Goal: Task Accomplishment & Management: Manage account settings

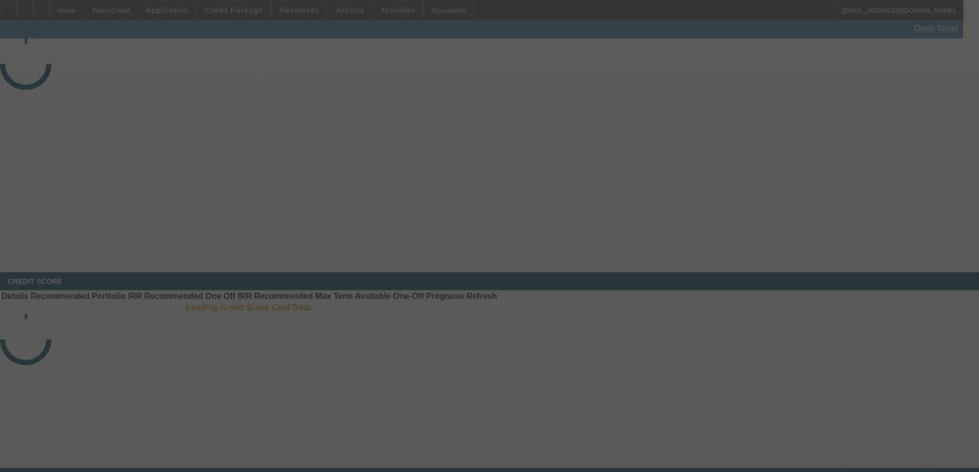
select select "3"
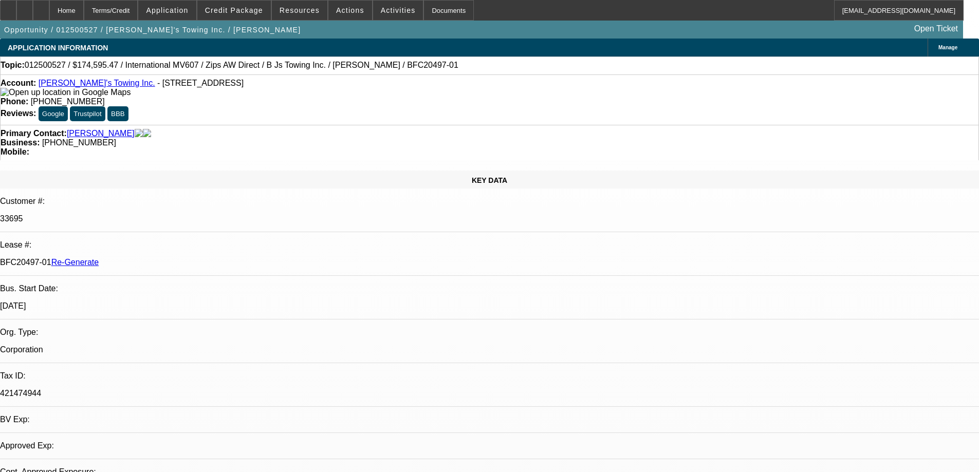
select select "0"
select select "2"
select select "0"
select select "6"
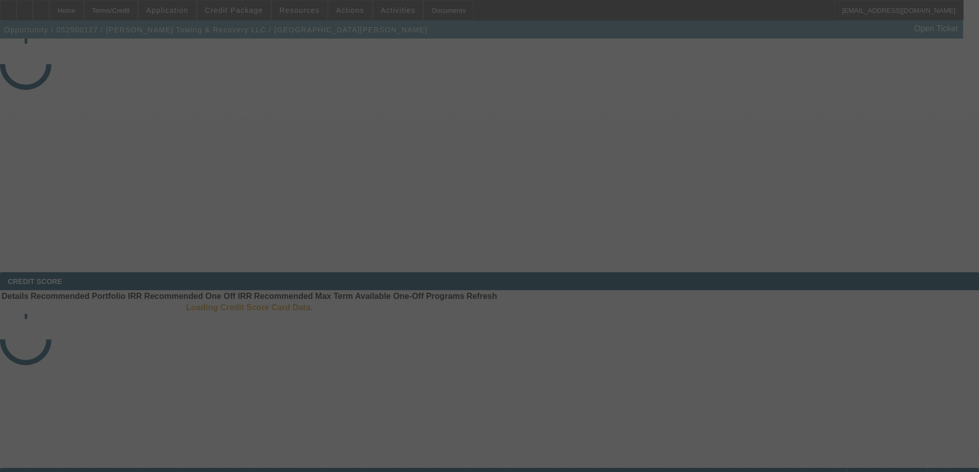
select select "3"
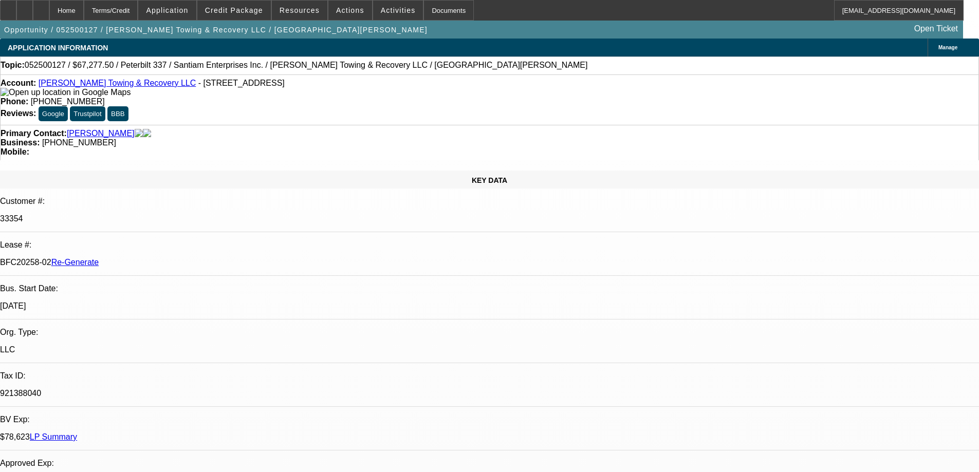
select select "0.15"
select select "2"
select select "0"
select select "6"
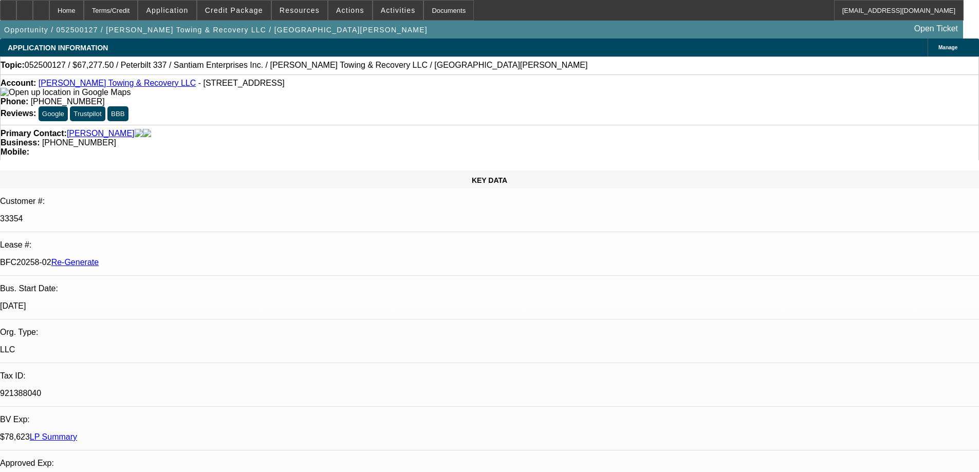
click at [259, 13] on span "Credit Package" at bounding box center [234, 10] width 58 height 8
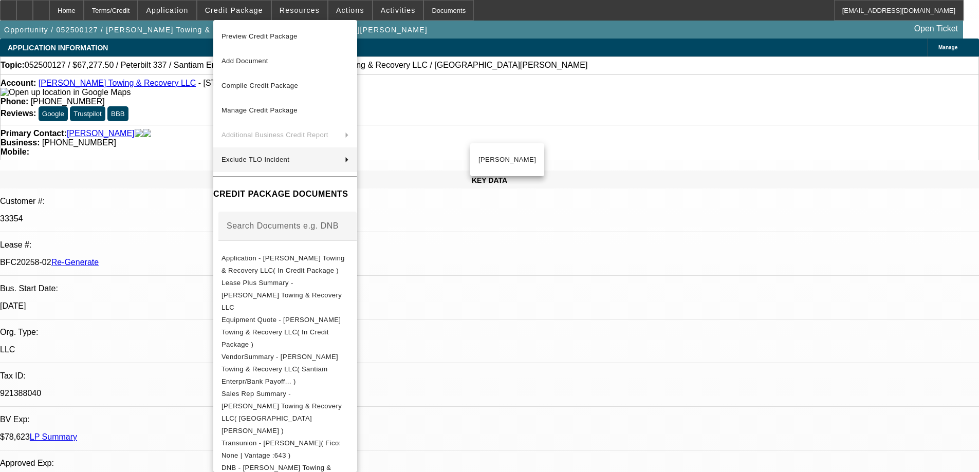
scroll to position [265, 0]
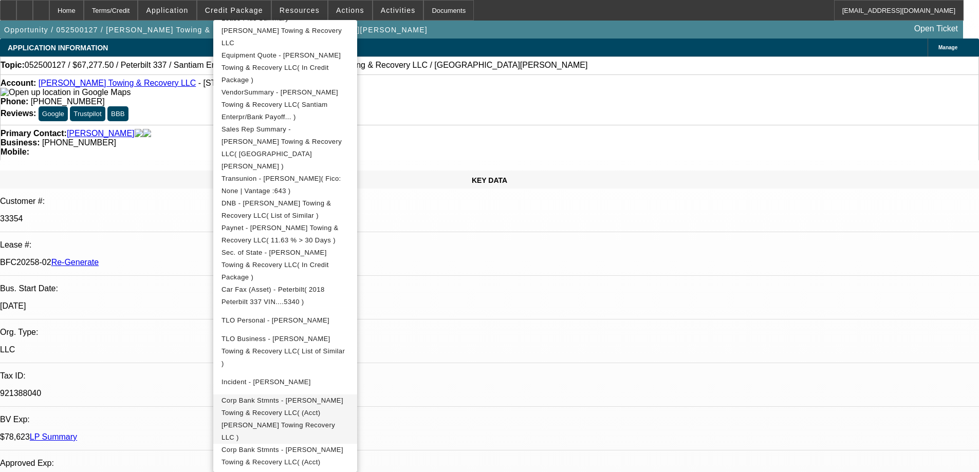
click at [284, 397] on span "Corp Bank Stmnts - [PERSON_NAME] Towing & Recovery LLC( (Acct) [PERSON_NAME] To…" at bounding box center [282, 419] width 122 height 45
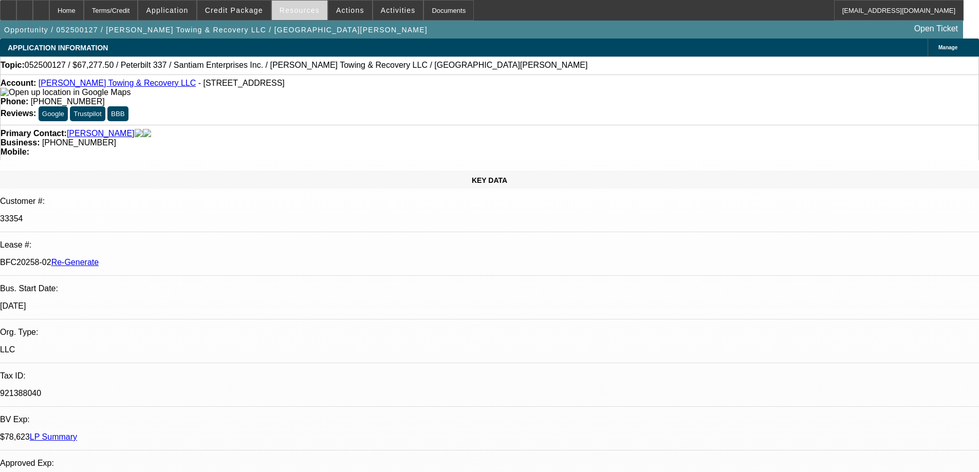
click at [292, 15] on span at bounding box center [300, 10] width 56 height 25
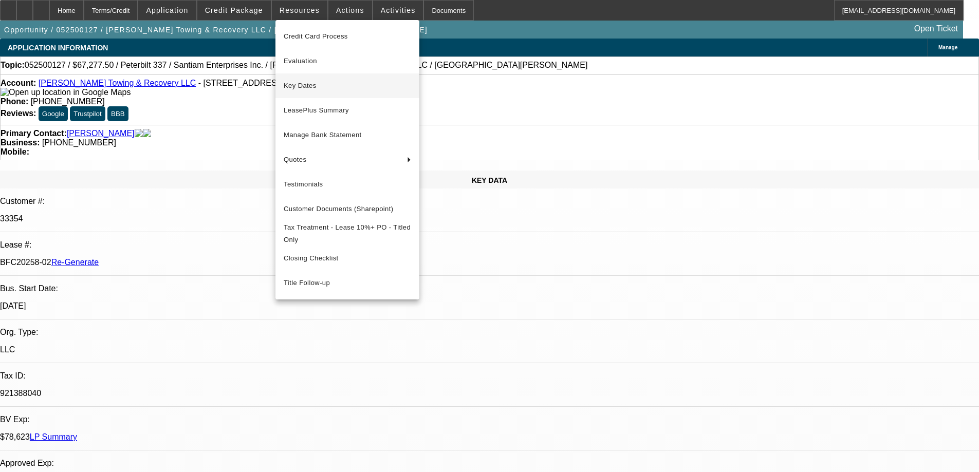
click at [304, 86] on span "Key Dates" at bounding box center [347, 86] width 127 height 12
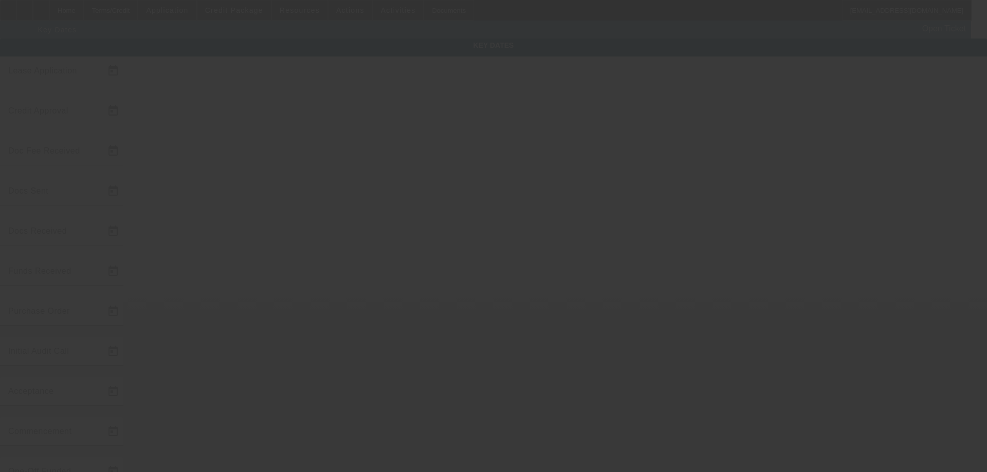
type input "[DATE]"
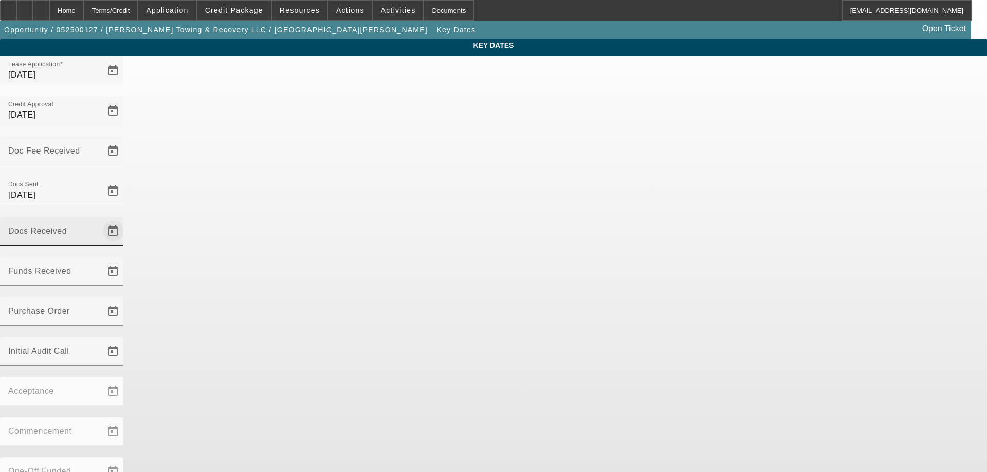
click at [125, 219] on span "Open calendar" at bounding box center [113, 231] width 25 height 25
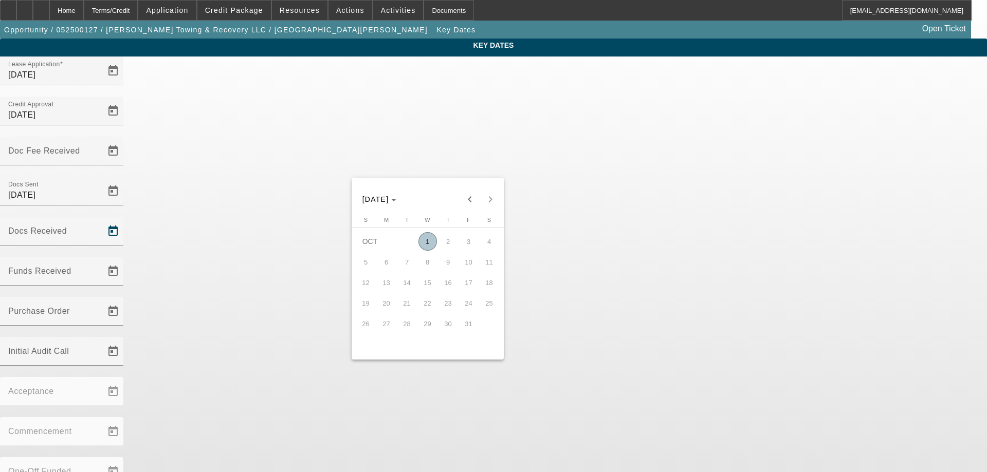
click at [424, 249] on span "1" at bounding box center [427, 241] width 19 height 19
type input "[DATE]"
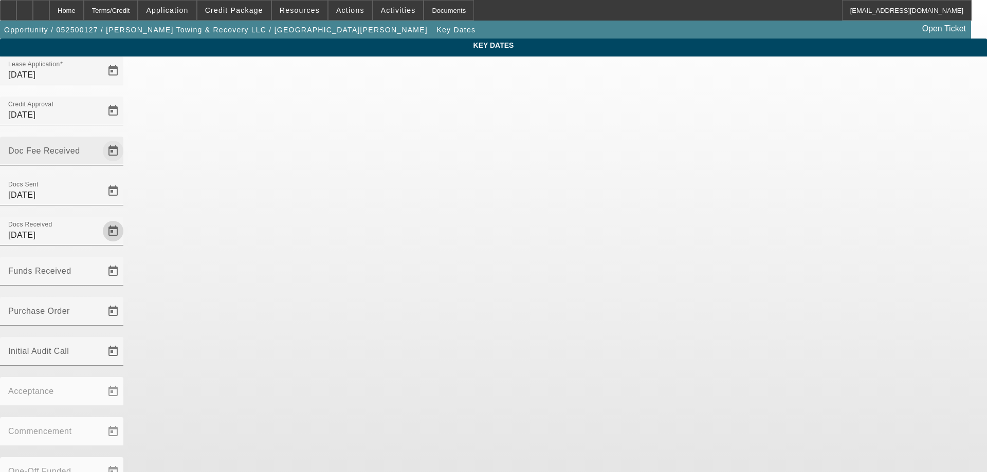
click at [125, 139] on span "Open calendar" at bounding box center [113, 151] width 25 height 25
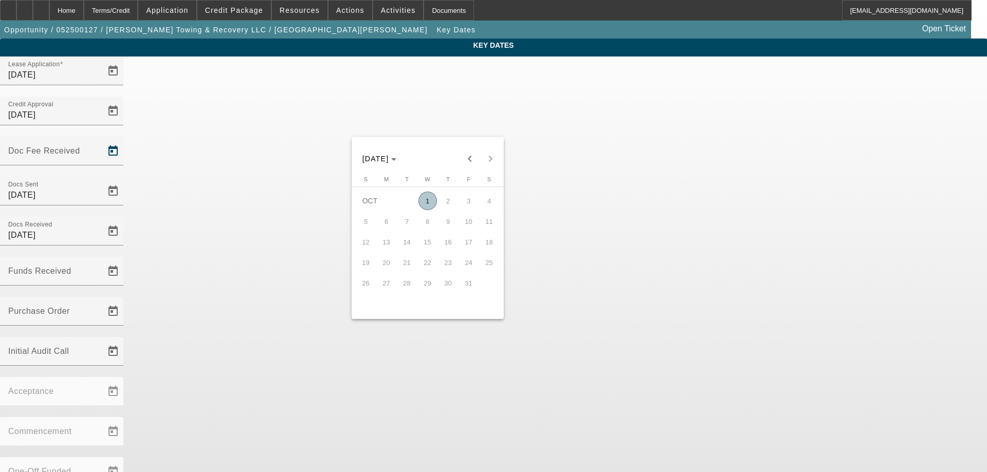
click at [435, 200] on span "1" at bounding box center [427, 201] width 19 height 19
type input "[DATE]"
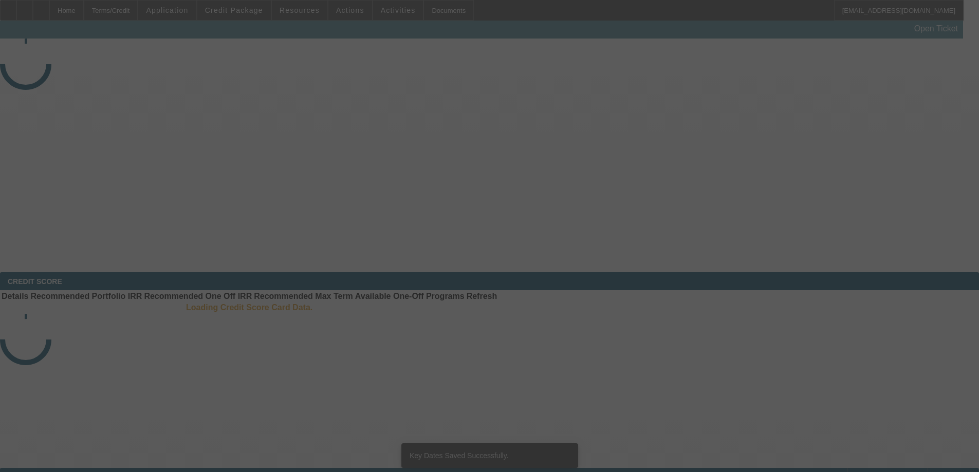
select select "3"
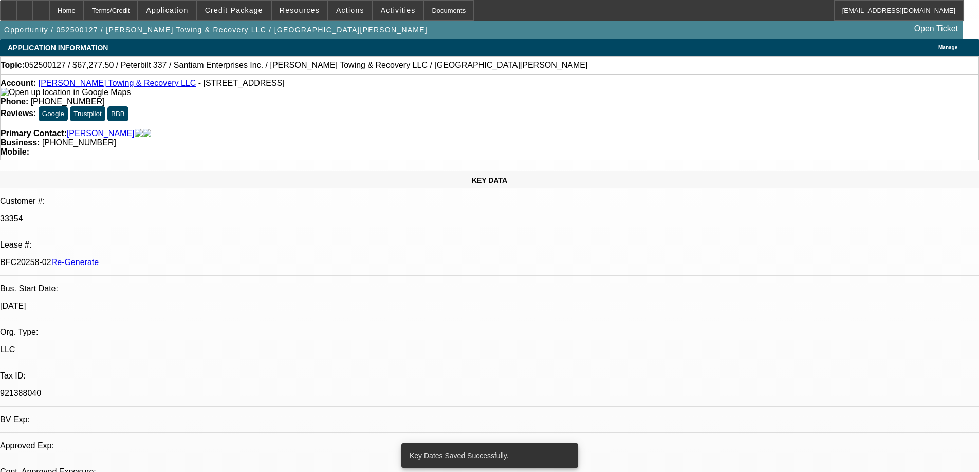
select select "0.15"
select select "2"
select select "0"
select select "6"
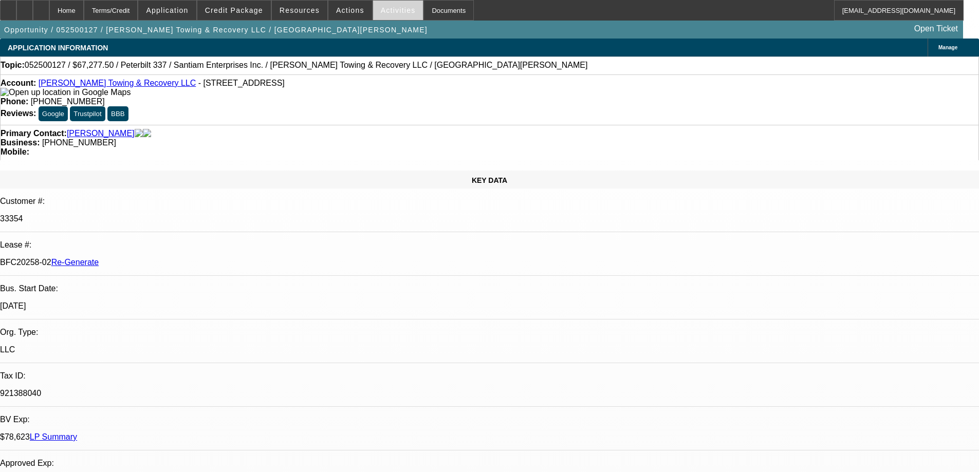
click at [382, 13] on span "Activities" at bounding box center [398, 10] width 35 height 8
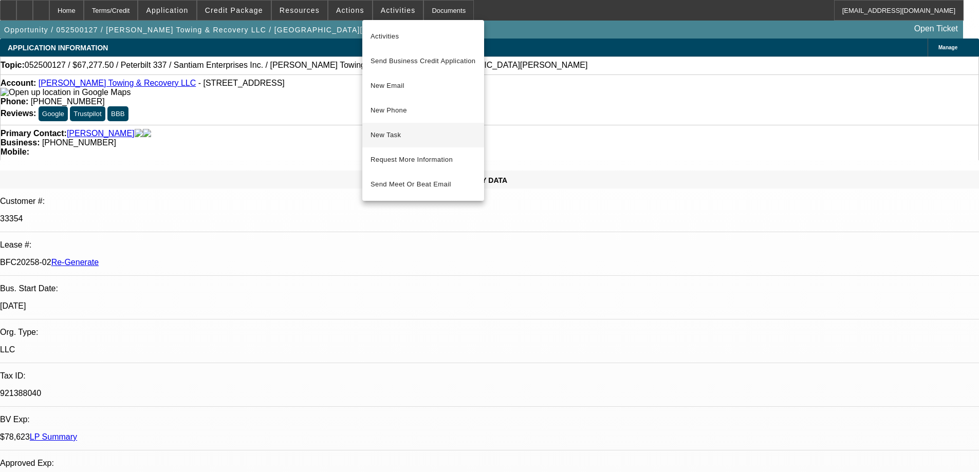
click at [378, 128] on button "New Task" at bounding box center [423, 135] width 122 height 25
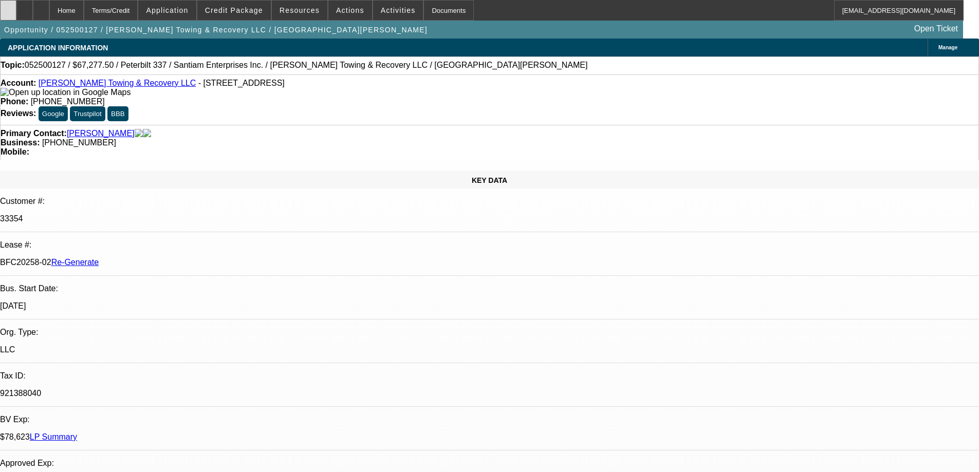
click at [16, 13] on div at bounding box center [8, 10] width 16 height 21
click at [428, 5] on div "Documents" at bounding box center [448, 10] width 50 height 21
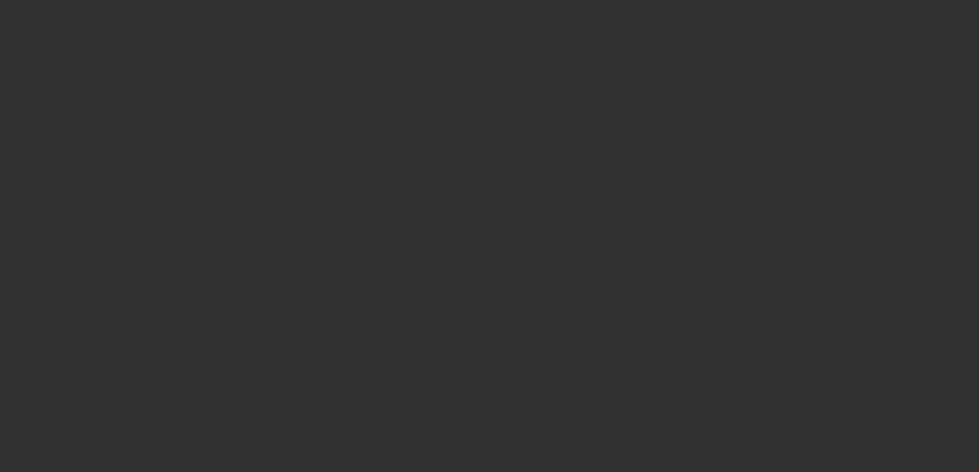
select select "3"
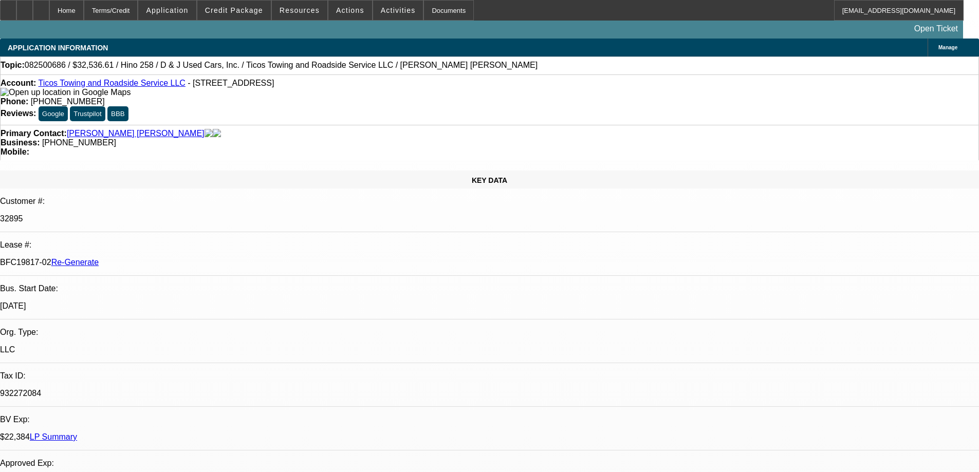
select select "0.15"
select select "2"
select select "0.1"
select select "4"
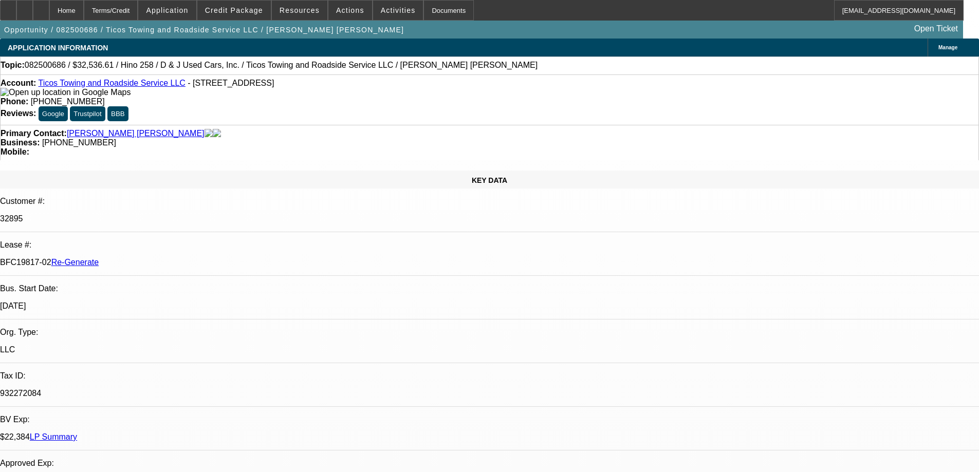
click at [336, 13] on span "Actions" at bounding box center [350, 10] width 28 height 8
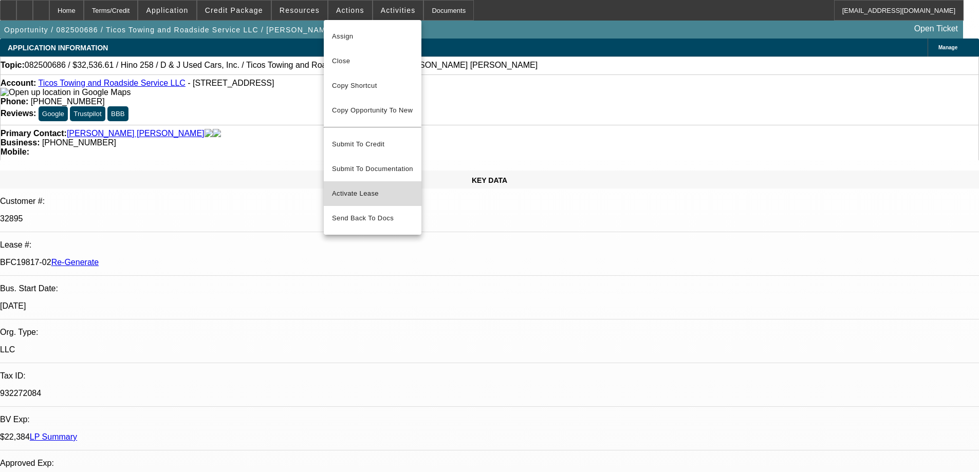
click at [339, 188] on span "Activate Lease" at bounding box center [372, 194] width 81 height 12
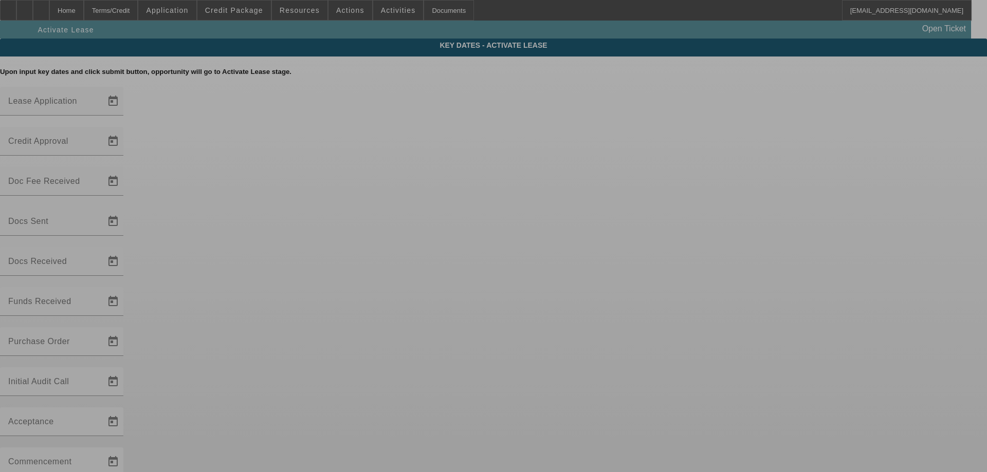
type input "8/26/2025"
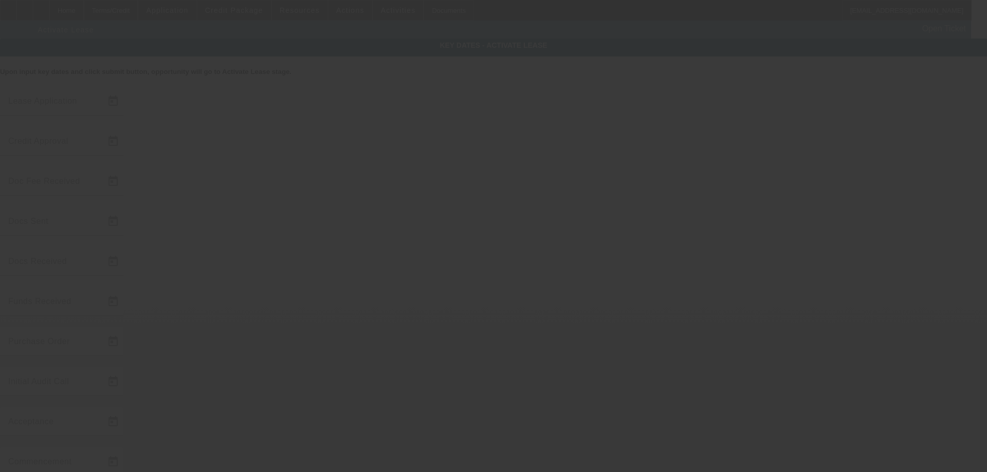
type input "9/25/2025"
type input "9/26/2025"
type input "9/29/2025"
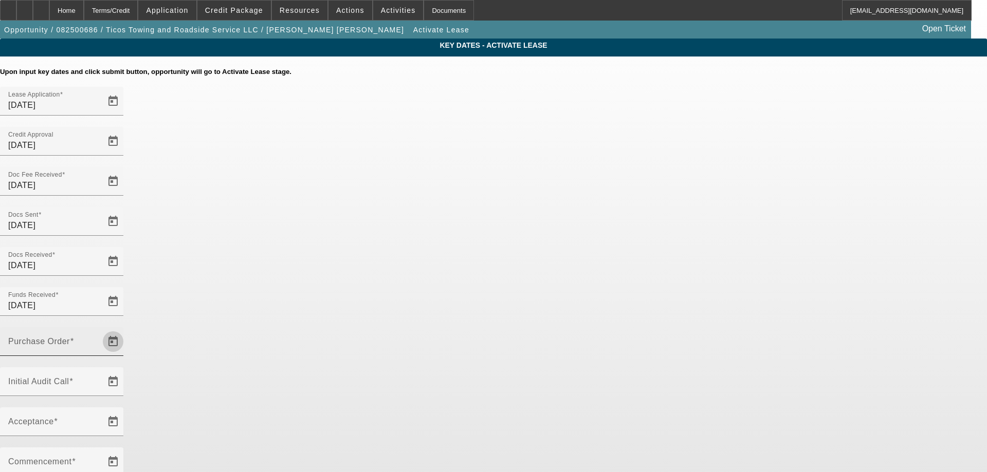
click at [125, 329] on span "Open calendar" at bounding box center [113, 341] width 25 height 25
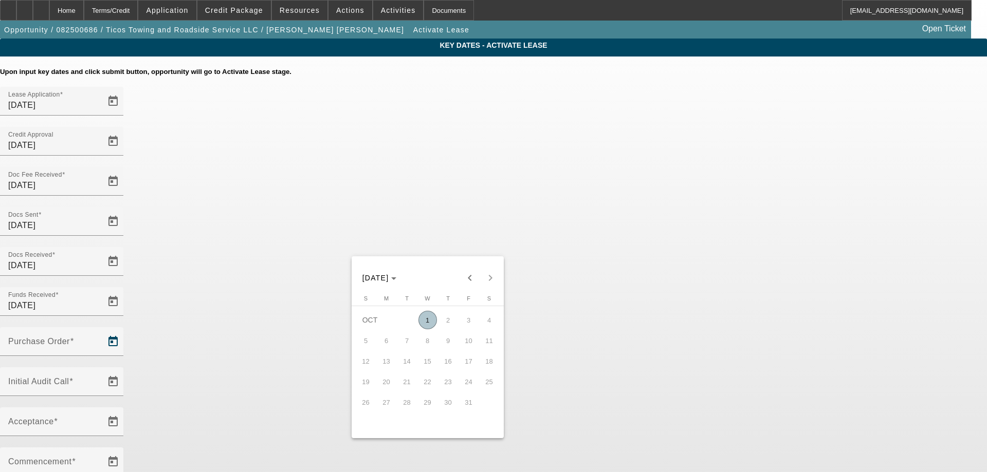
drag, startPoint x: 432, startPoint y: 320, endPoint x: 467, endPoint y: 295, distance: 43.5
click at [432, 321] on span "1" at bounding box center [427, 320] width 19 height 19
type input "[DATE]"
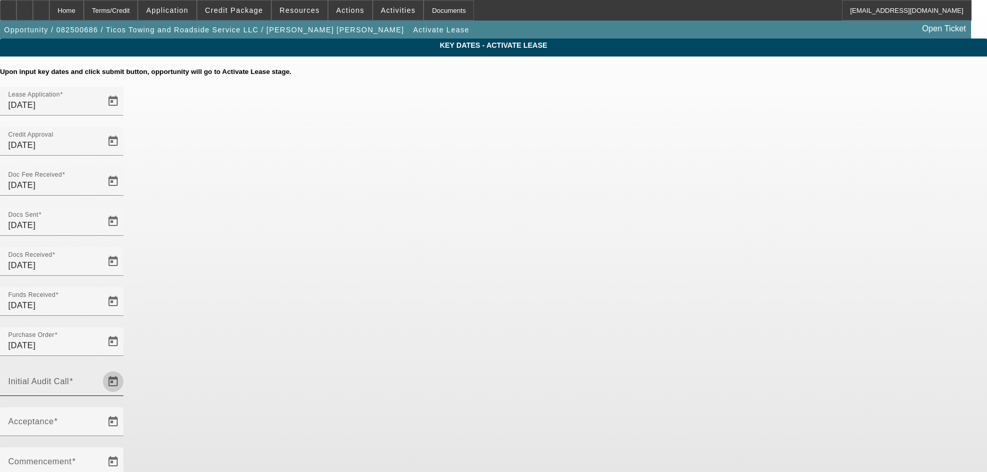
click at [125, 370] on span "Open calendar" at bounding box center [113, 382] width 25 height 25
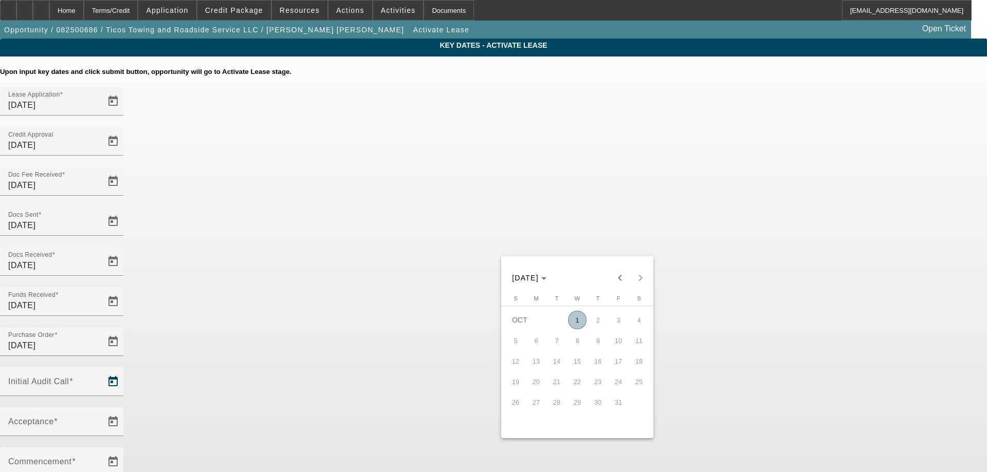
click at [577, 329] on span "1" at bounding box center [577, 320] width 19 height 19
type input "[DATE]"
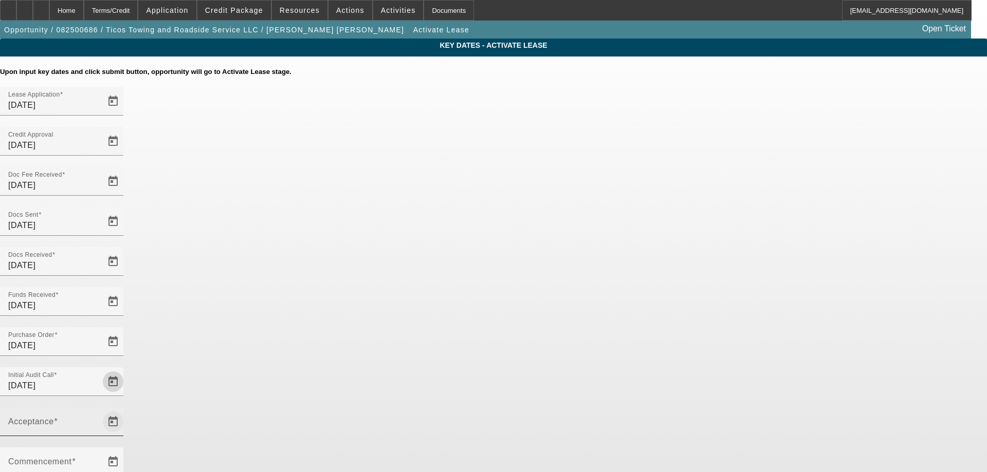
click at [125, 410] on span "Open calendar" at bounding box center [113, 422] width 25 height 25
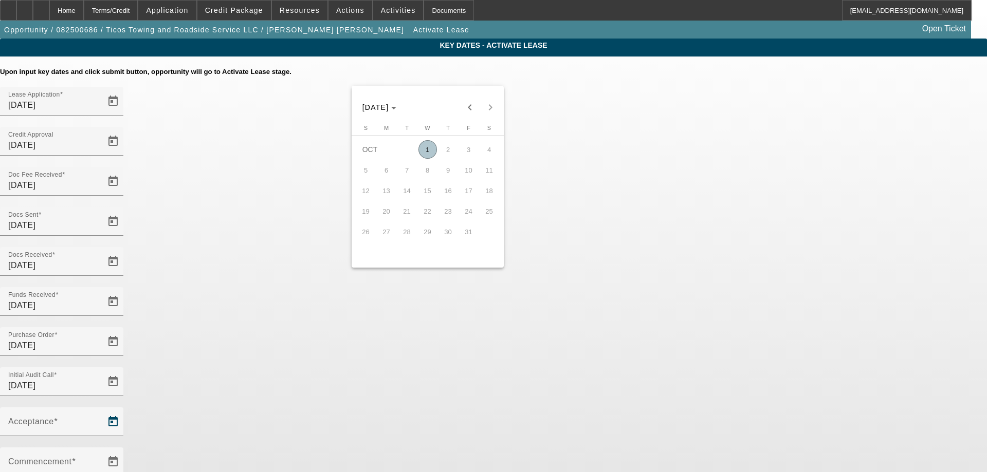
click at [420, 154] on span "1" at bounding box center [427, 149] width 19 height 19
type input "[DATE]"
type input "11/1/2025"
type input "12/1/2025"
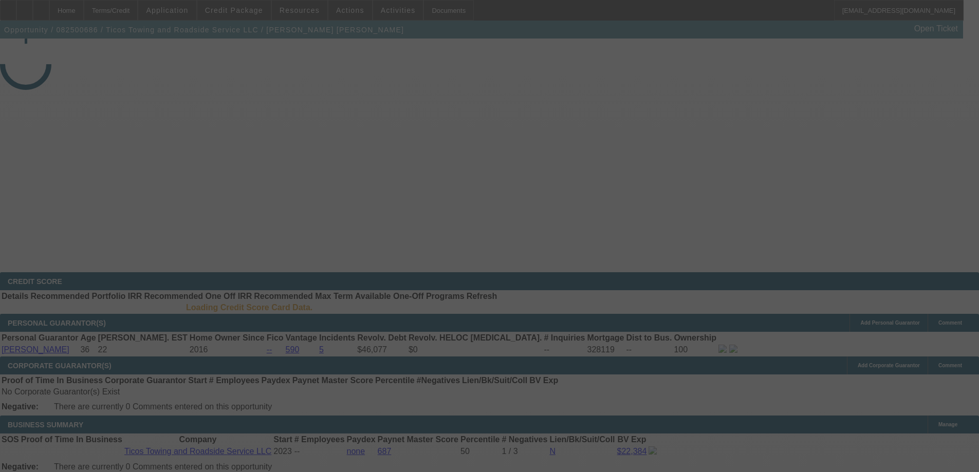
select select "4"
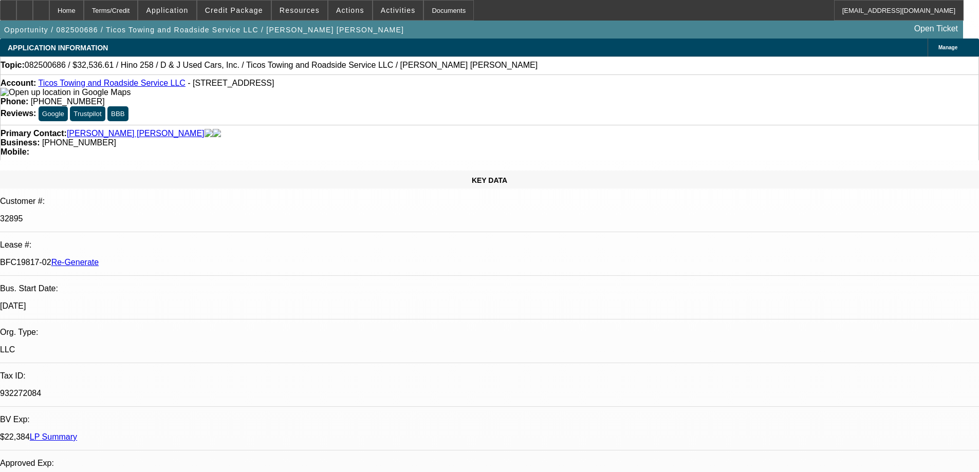
select select "0.15"
select select "2"
select select "0.1"
select select "4"
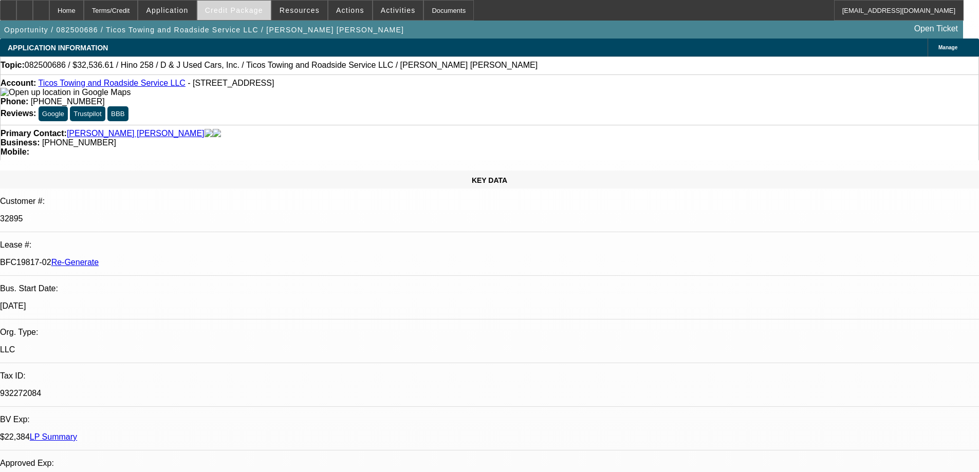
click at [251, 12] on span "Credit Package" at bounding box center [234, 10] width 58 height 8
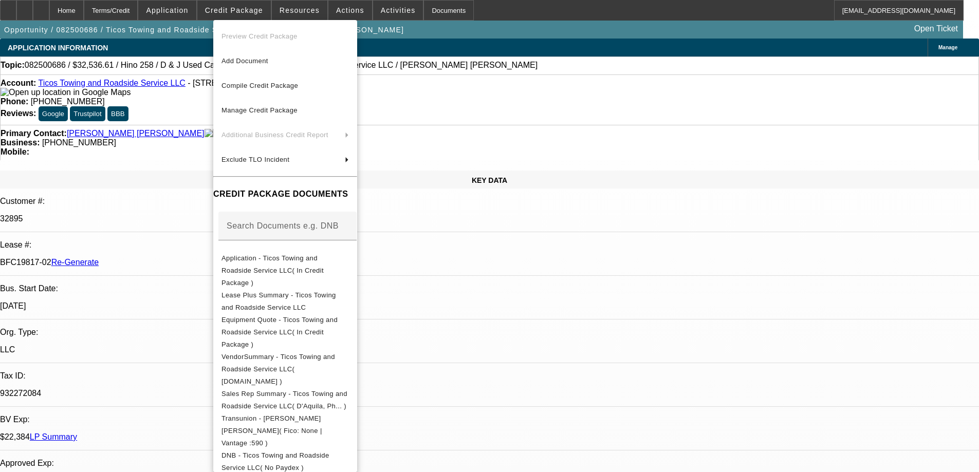
click at [256, 10] on div at bounding box center [489, 236] width 979 height 472
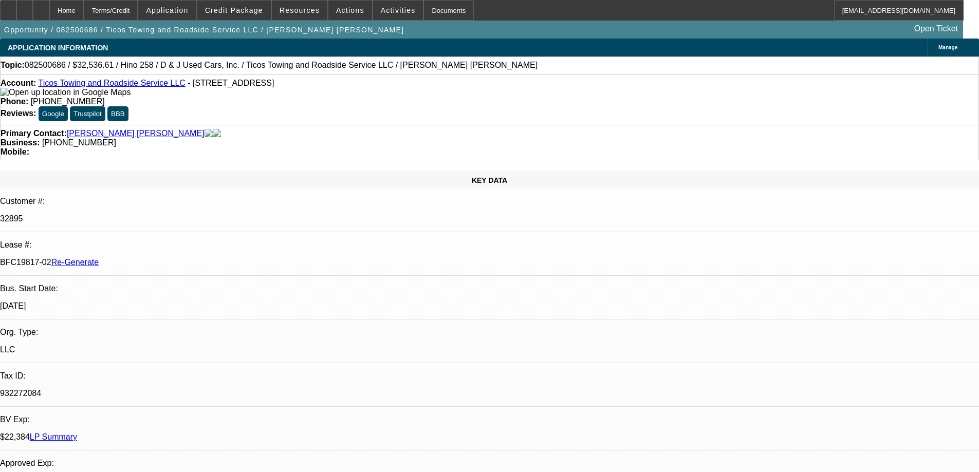
click at [256, 10] on span "Credit Package" at bounding box center [234, 10] width 58 height 8
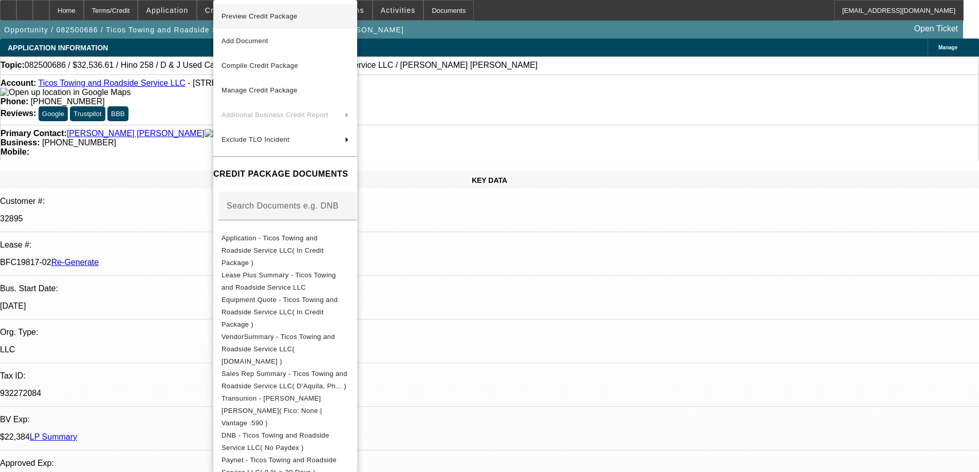
click at [255, 16] on span "Preview Credit Package" at bounding box center [259, 16] width 76 height 8
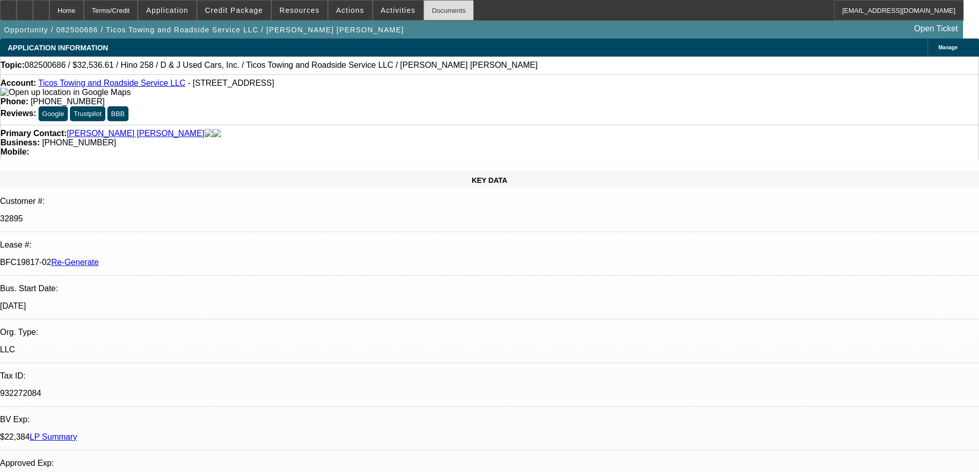
click at [428, 9] on div "Documents" at bounding box center [448, 10] width 50 height 21
click at [392, 11] on span "Activities" at bounding box center [398, 10] width 35 height 8
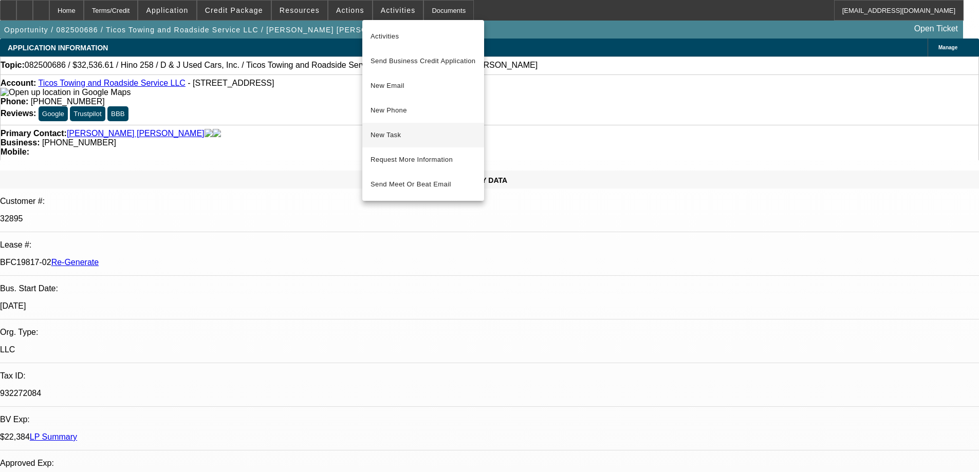
click at [397, 131] on span "New Task" at bounding box center [423, 135] width 105 height 12
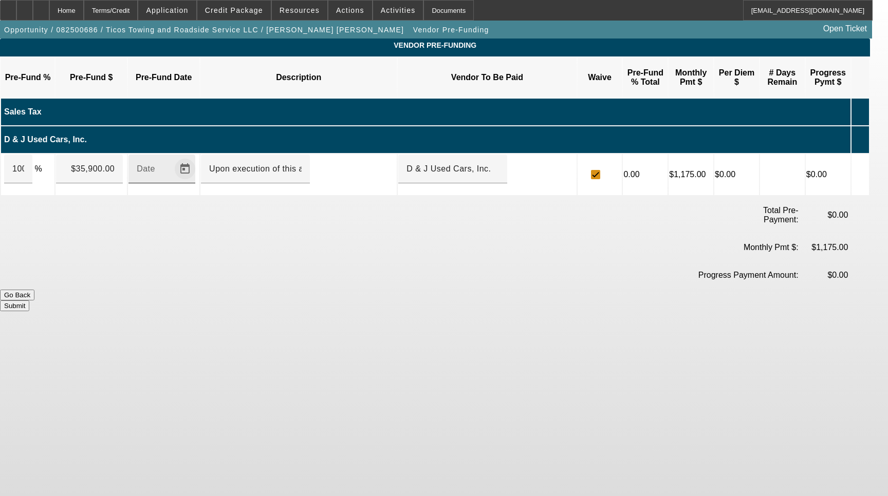
click at [197, 157] on span "Open calendar" at bounding box center [185, 169] width 25 height 25
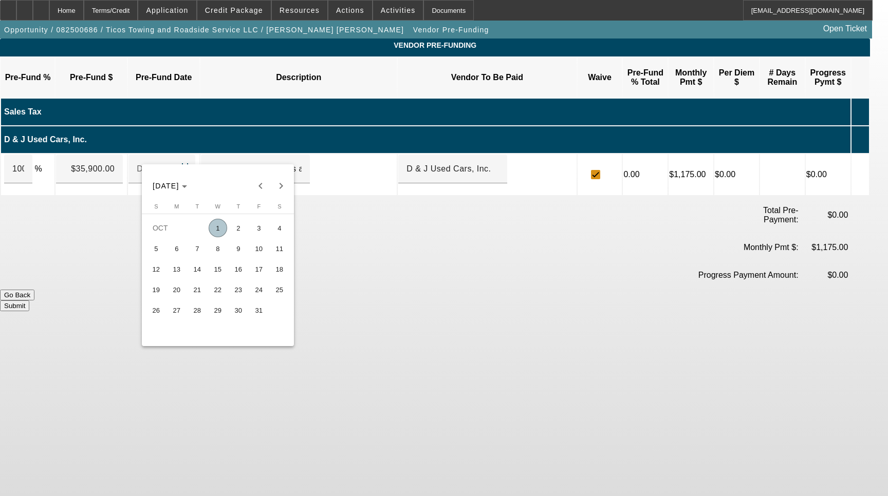
click at [217, 227] on span "1" at bounding box center [218, 228] width 19 height 19
type input "[DATE]"
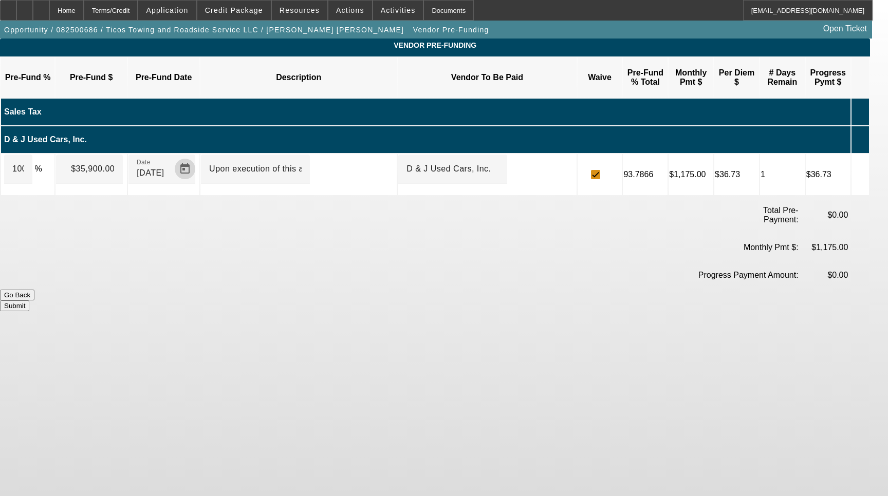
click at [29, 301] on button "Submit" at bounding box center [14, 306] width 29 height 11
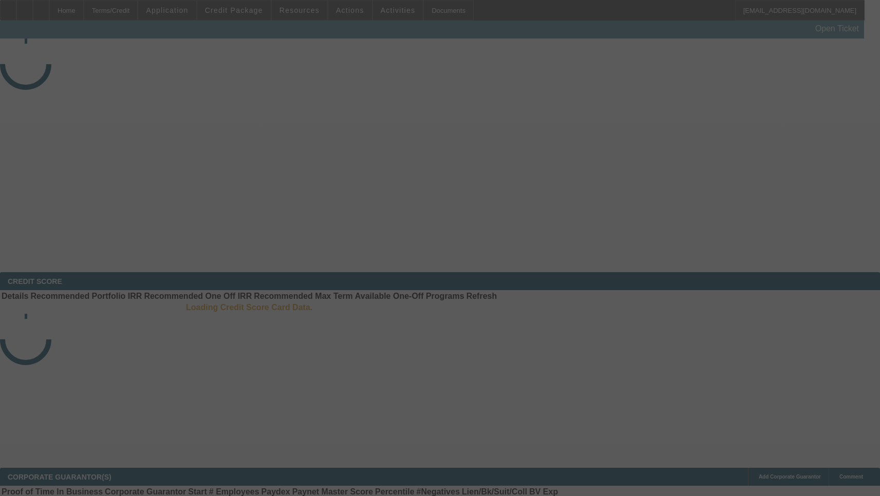
select select "4"
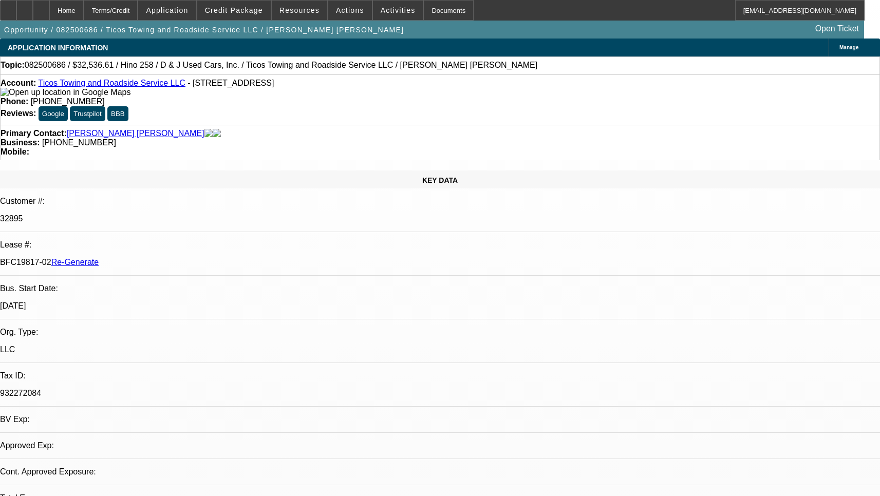
select select "0.15"
select select "2"
select select "0.1"
select select "1"
select select "2"
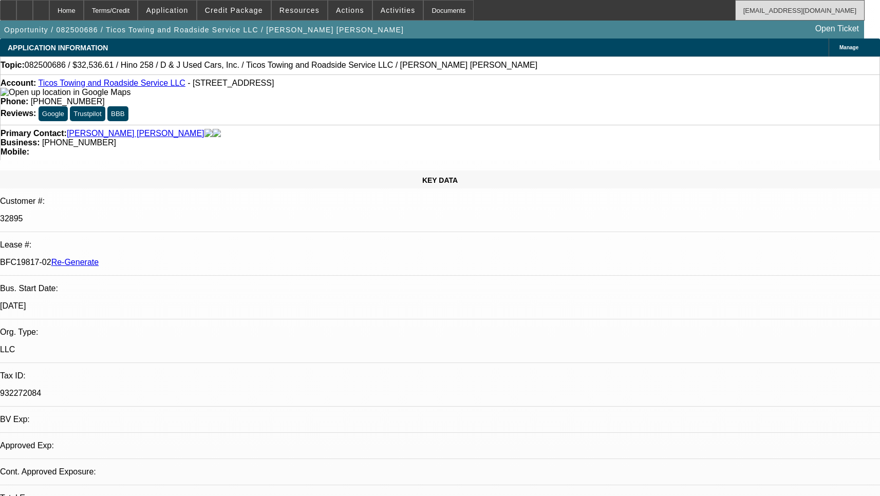
select select "4"
